Goal: Task Accomplishment & Management: Use online tool/utility

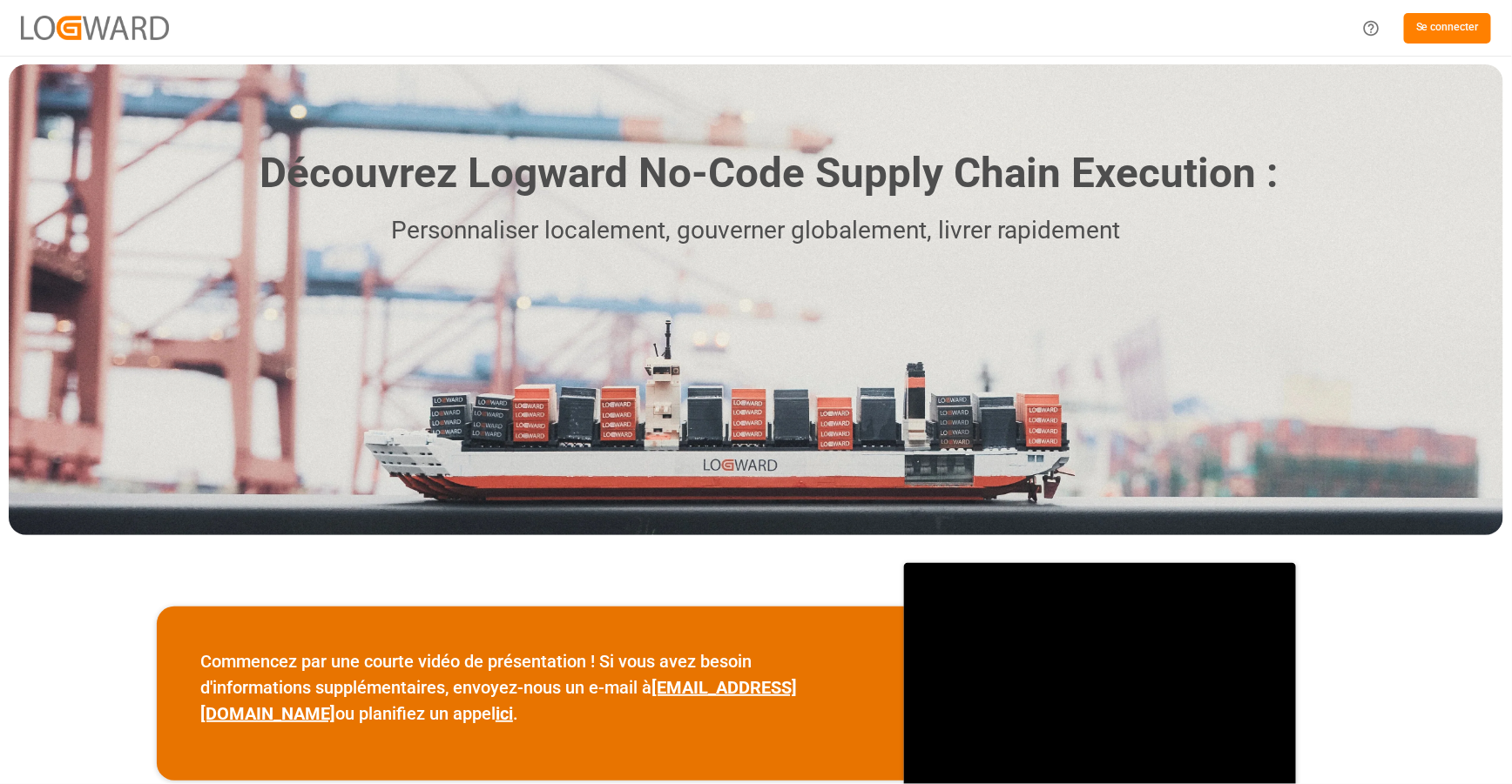
click at [1419, 33] on font "Se connecter" at bounding box center [1447, 27] width 63 height 12
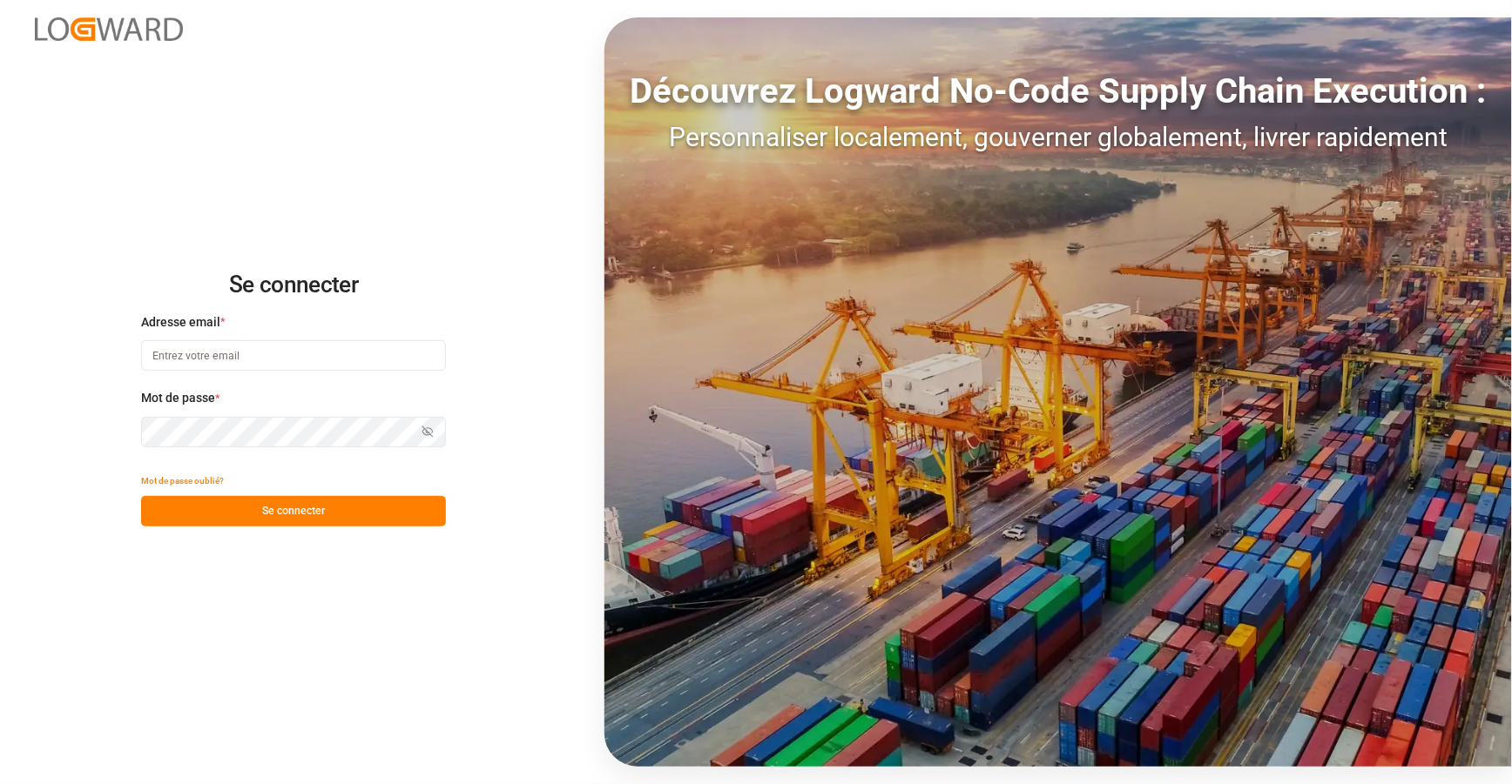
type input "[PERSON_NAME][EMAIL_ADDRESS][PERSON_NAME][DOMAIN_NAME]"
click at [315, 505] on font "Se connecter" at bounding box center [294, 511] width 63 height 12
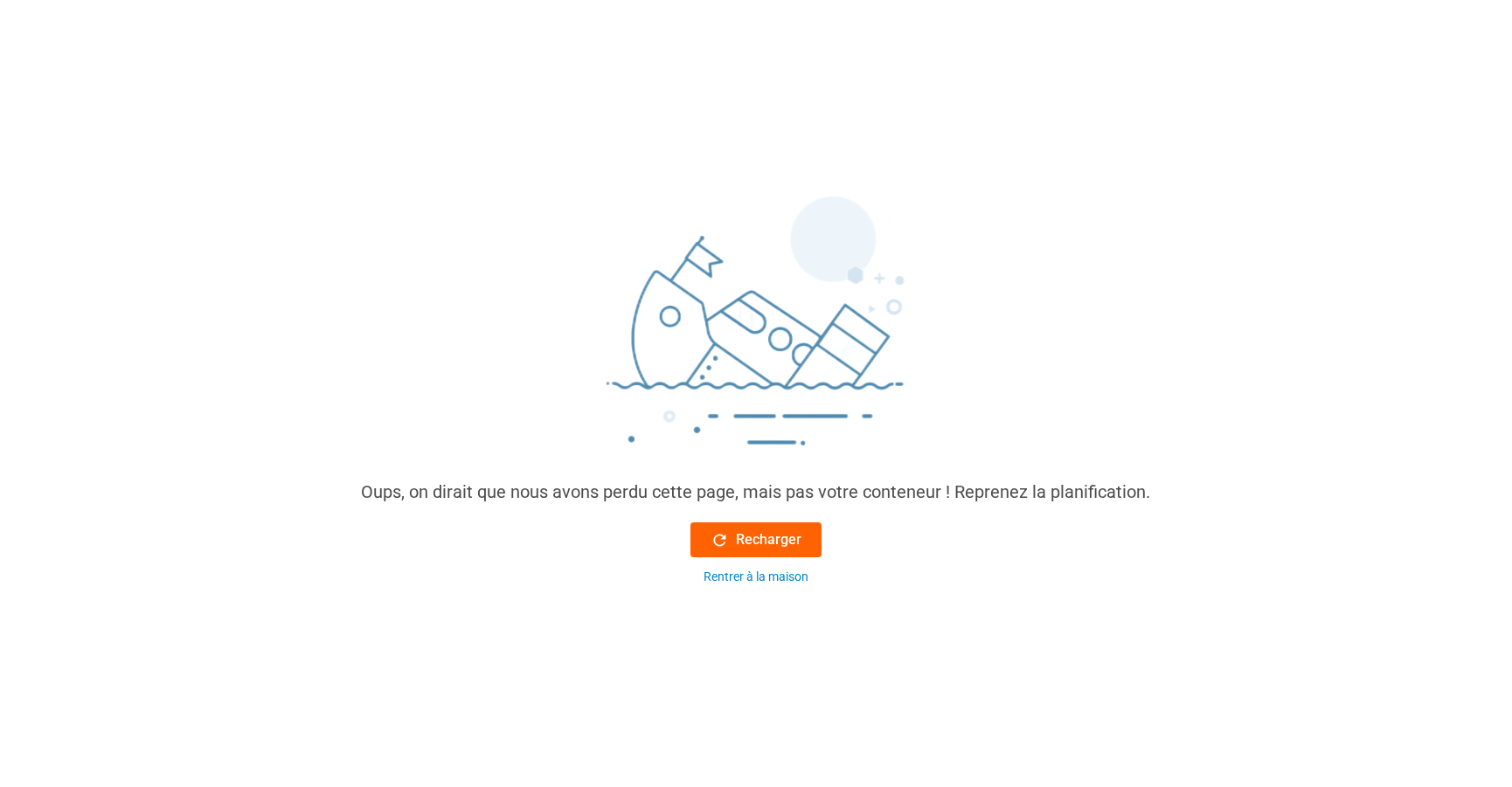
click at [754, 540] on font "Recharger" at bounding box center [769, 539] width 65 height 16
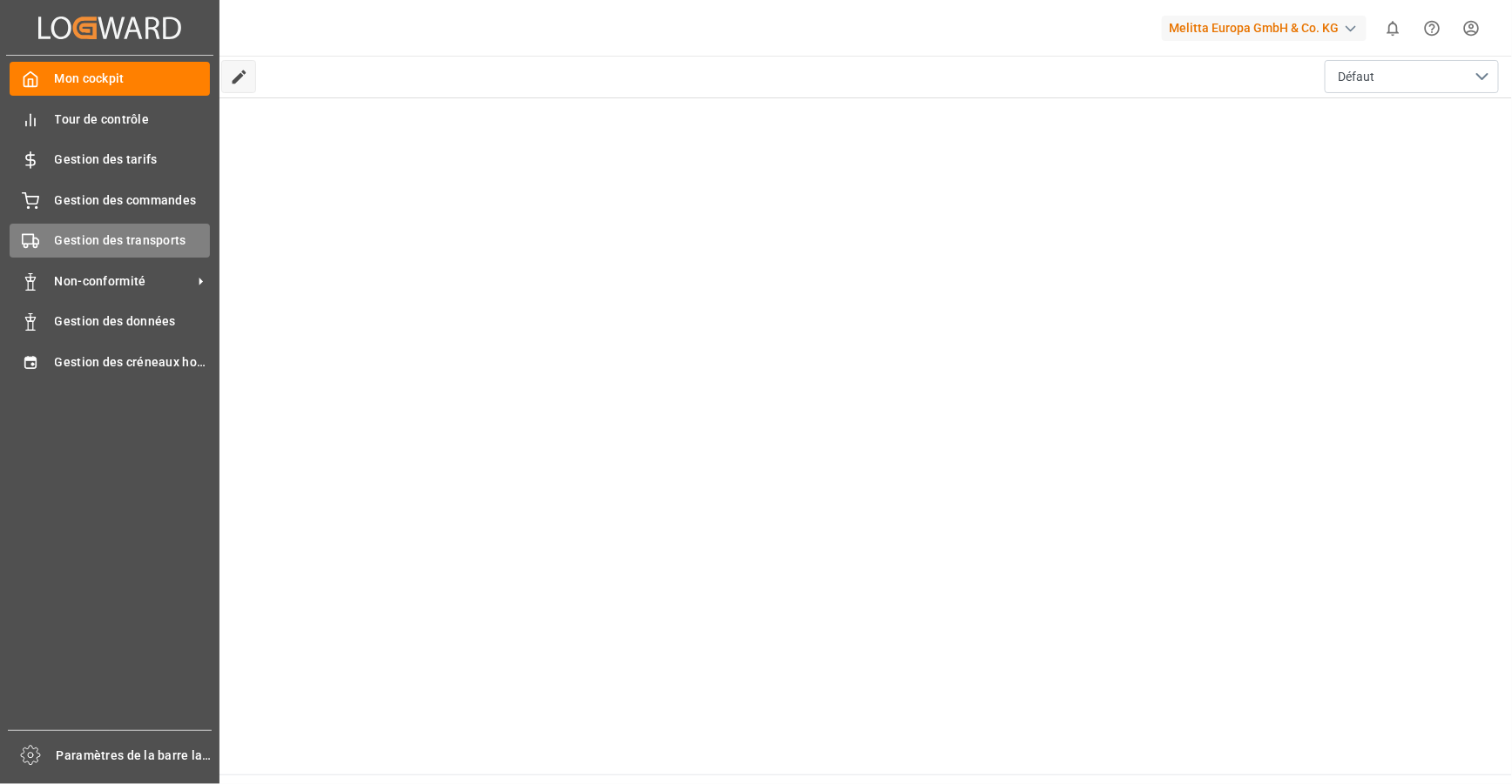
click at [112, 243] on font "Gestion des transports" at bounding box center [120, 240] width 131 height 14
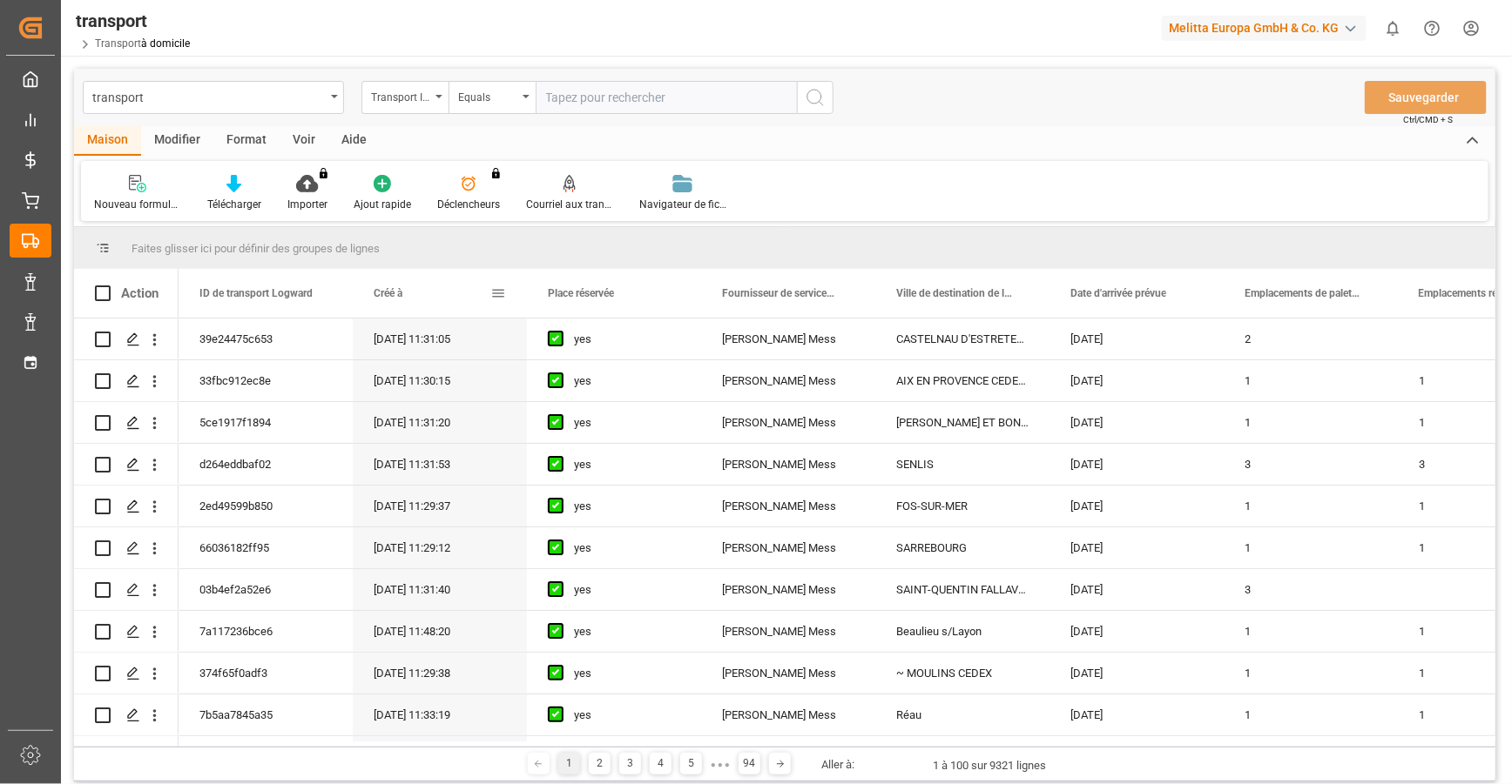
click at [489, 292] on div "Créé à" at bounding box center [432, 293] width 117 height 49
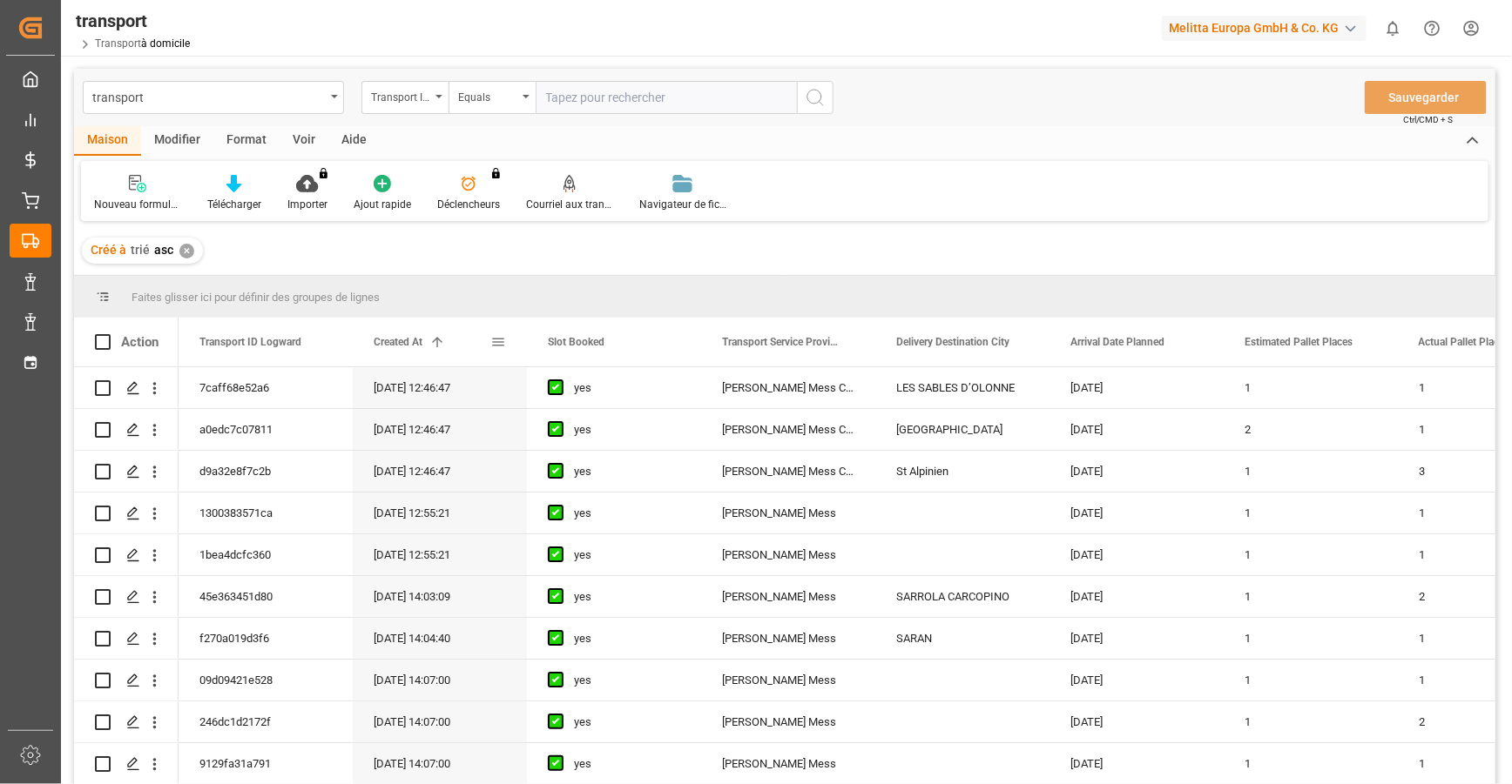
click at [497, 346] on span at bounding box center [498, 342] width 15 height 15
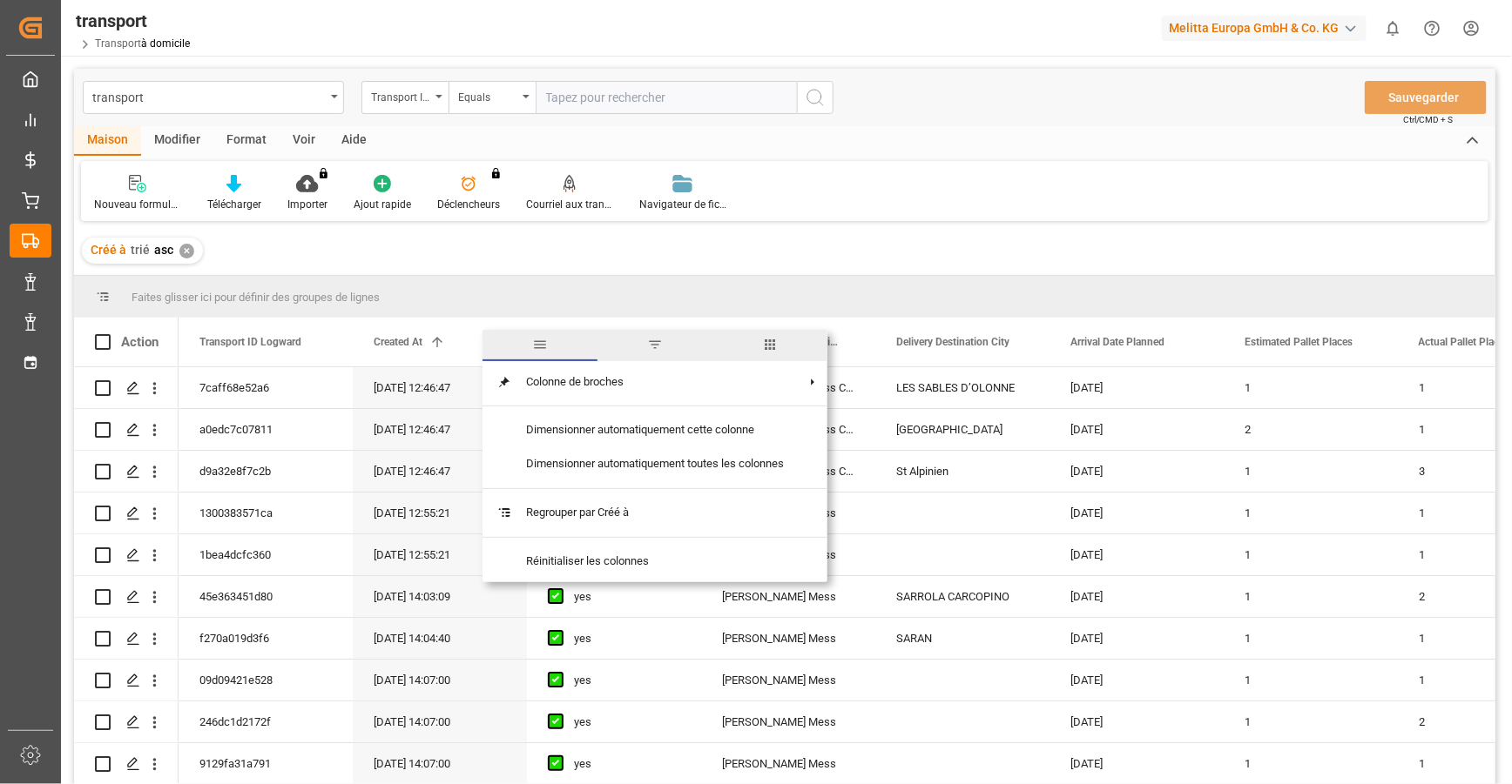
click at [661, 333] on span "filtre" at bounding box center [655, 345] width 115 height 32
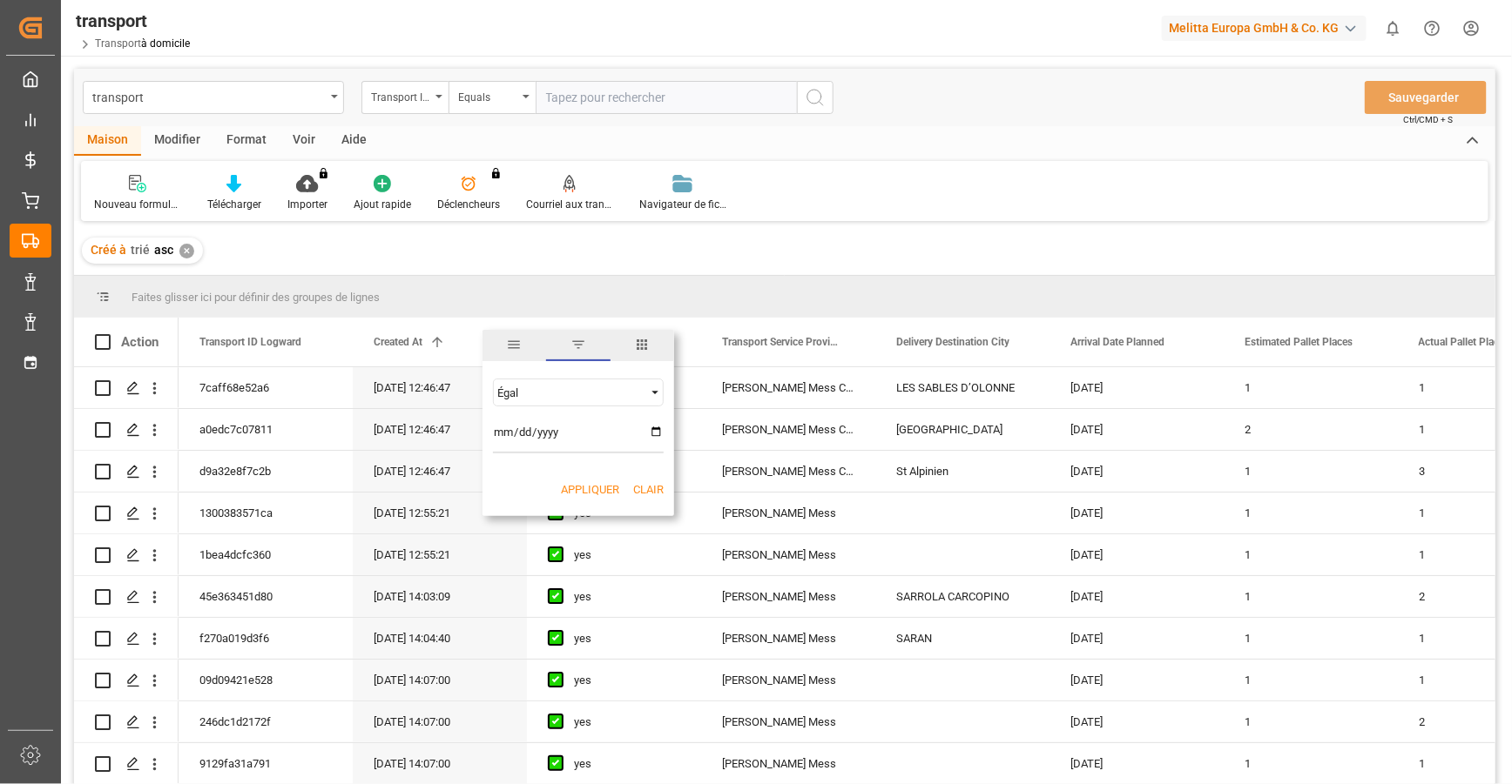
click at [653, 432] on input "date" at bounding box center [578, 436] width 170 height 34
type input "[DATE]"
click at [601, 497] on button "Appliquer" at bounding box center [589, 490] width 58 height 17
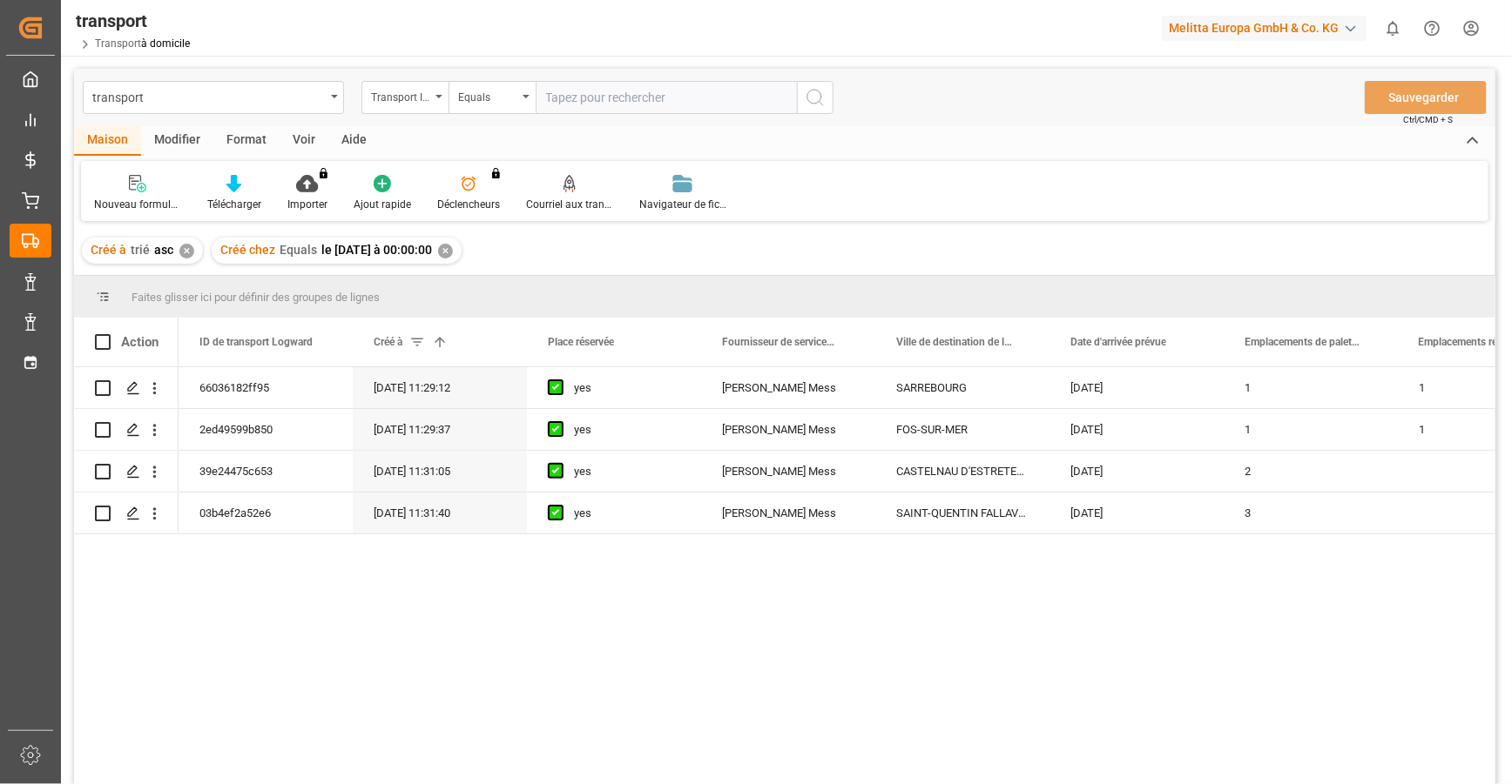
drag, startPoint x: 1460, startPoint y: 49, endPoint x: 1469, endPoint y: 11, distance: 39.1
click at [1460, 49] on div "transport Transport à domicile Melitta Europa GmbH & Co. KG 0 Notifications Aff…" at bounding box center [780, 28] width 1463 height 55
